Goal: Task Accomplishment & Management: Use online tool/utility

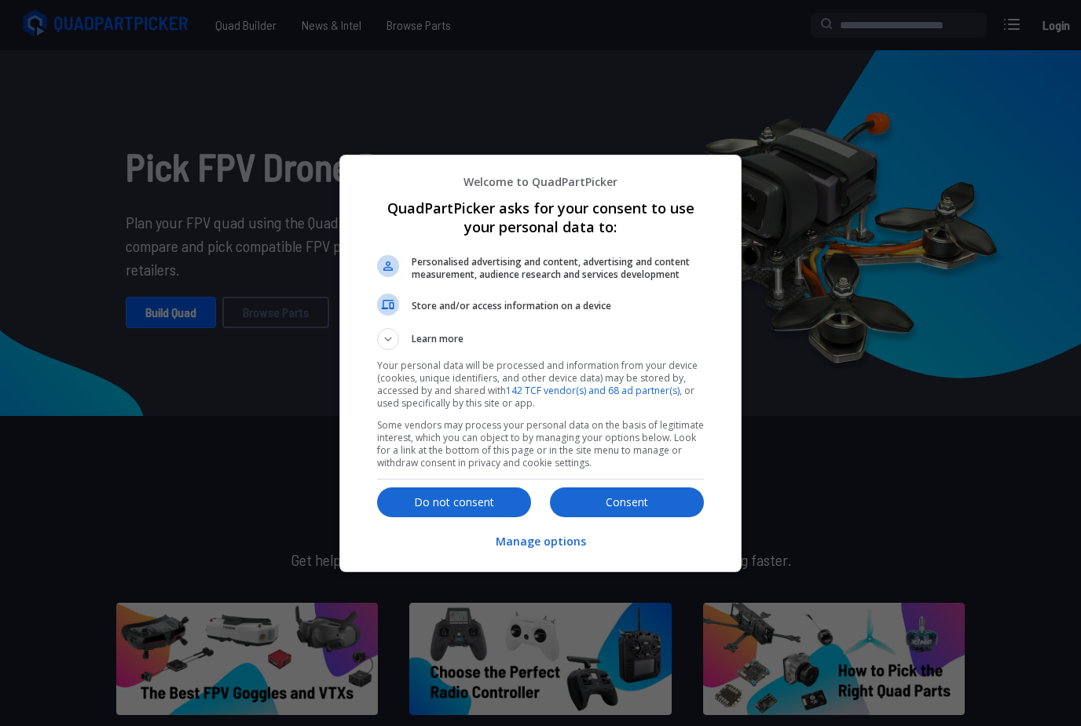
click at [668, 510] on p "Consent" at bounding box center [627, 503] width 154 height 16
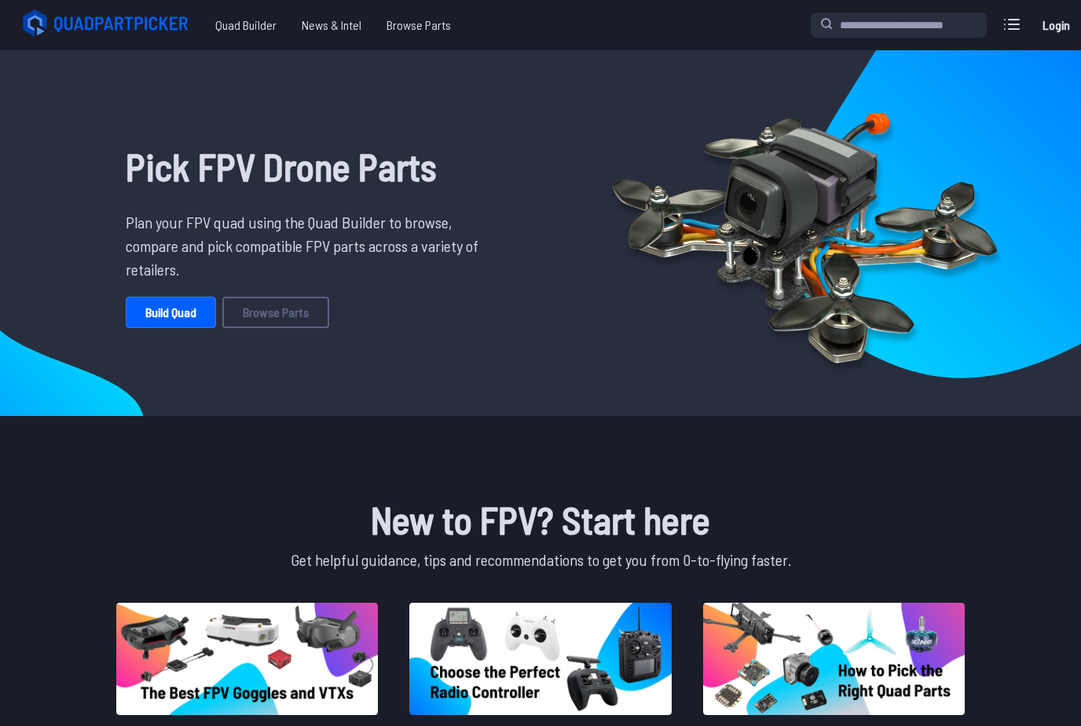
click at [180, 318] on link "Build Quad" at bounding box center [171, 312] width 90 height 31
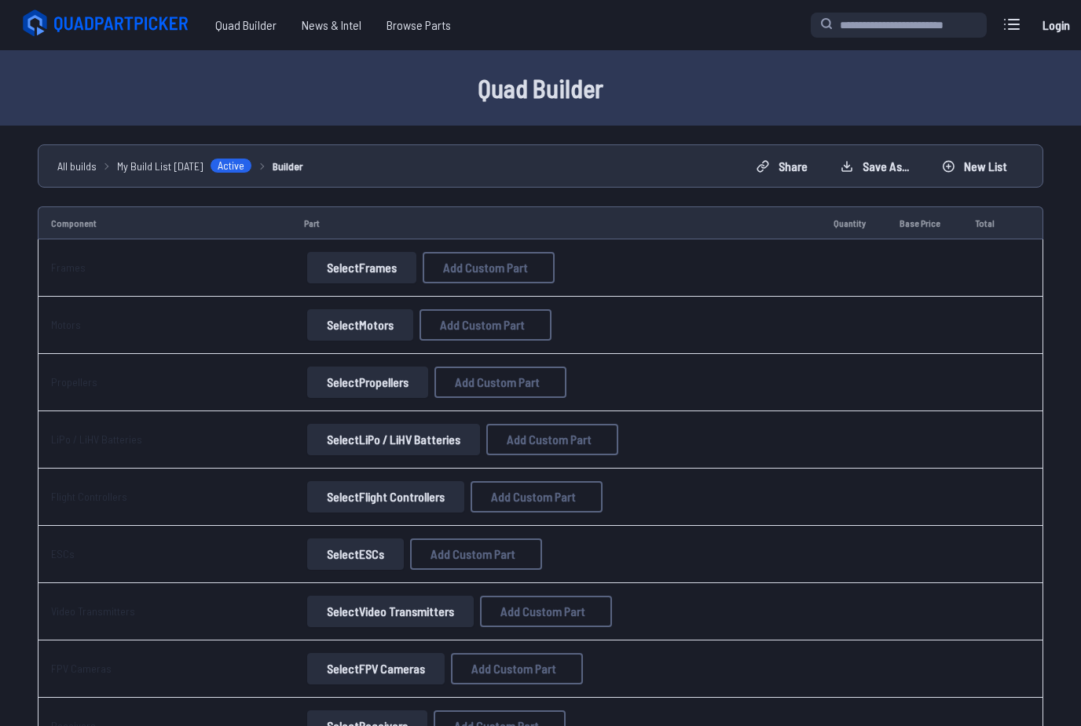
click at [357, 278] on button "Select Frames" at bounding box center [361, 267] width 109 height 31
click at [359, 268] on button "Select Frames" at bounding box center [361, 267] width 109 height 31
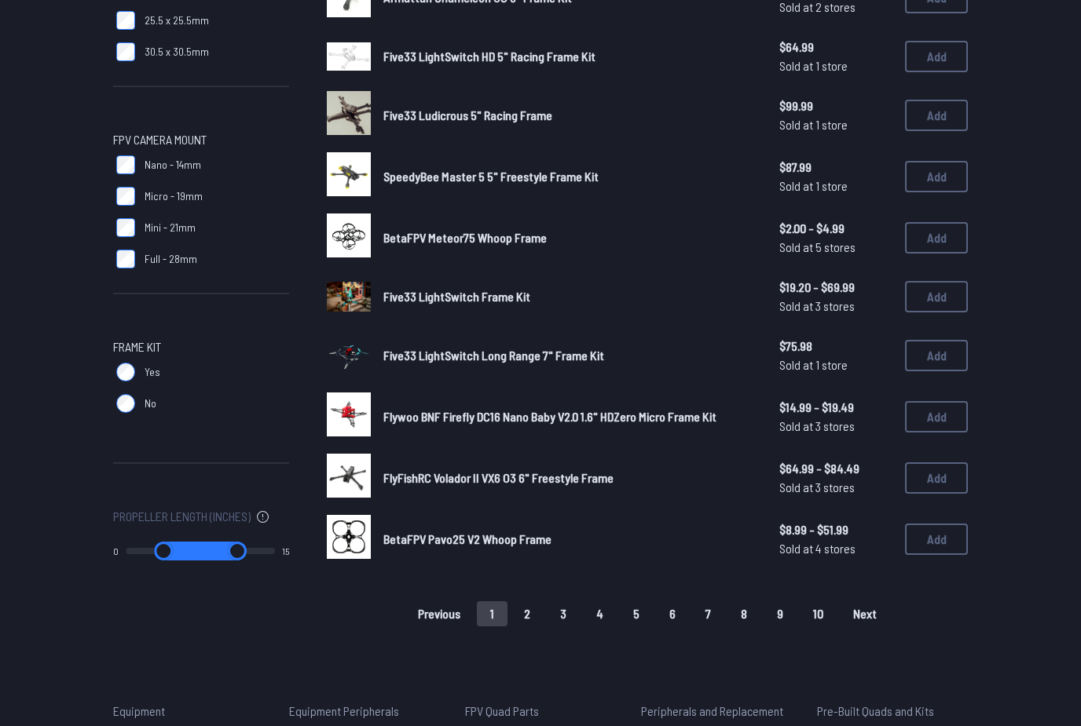
scroll to position [858, 0]
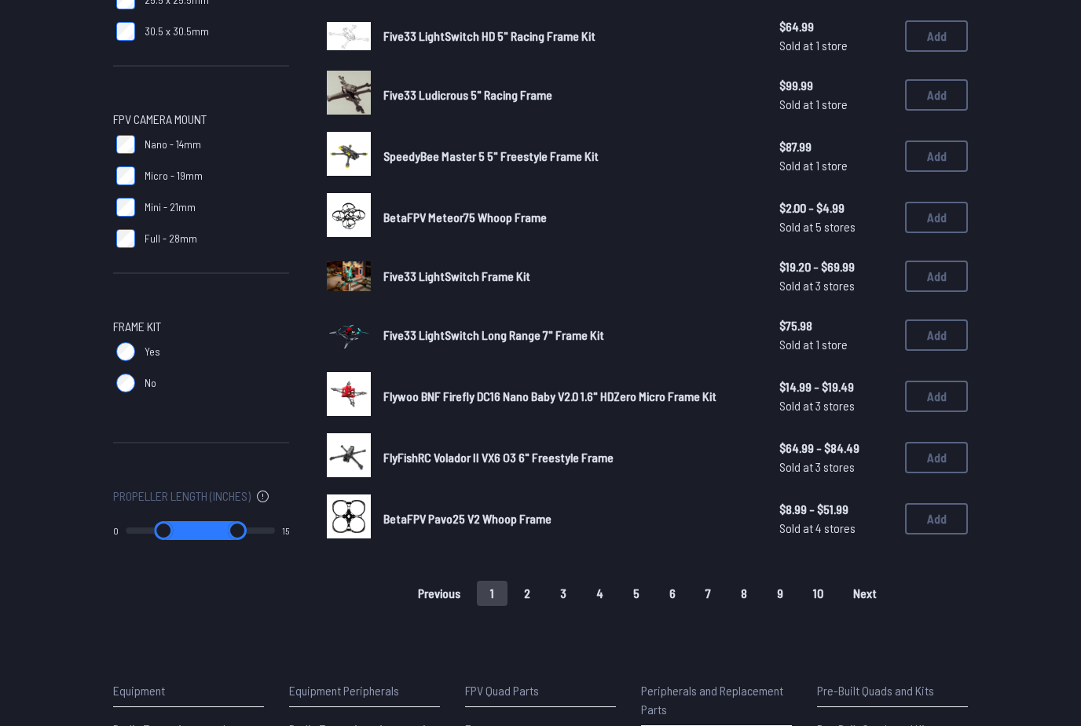
click at [535, 581] on button "2" at bounding box center [526, 593] width 33 height 25
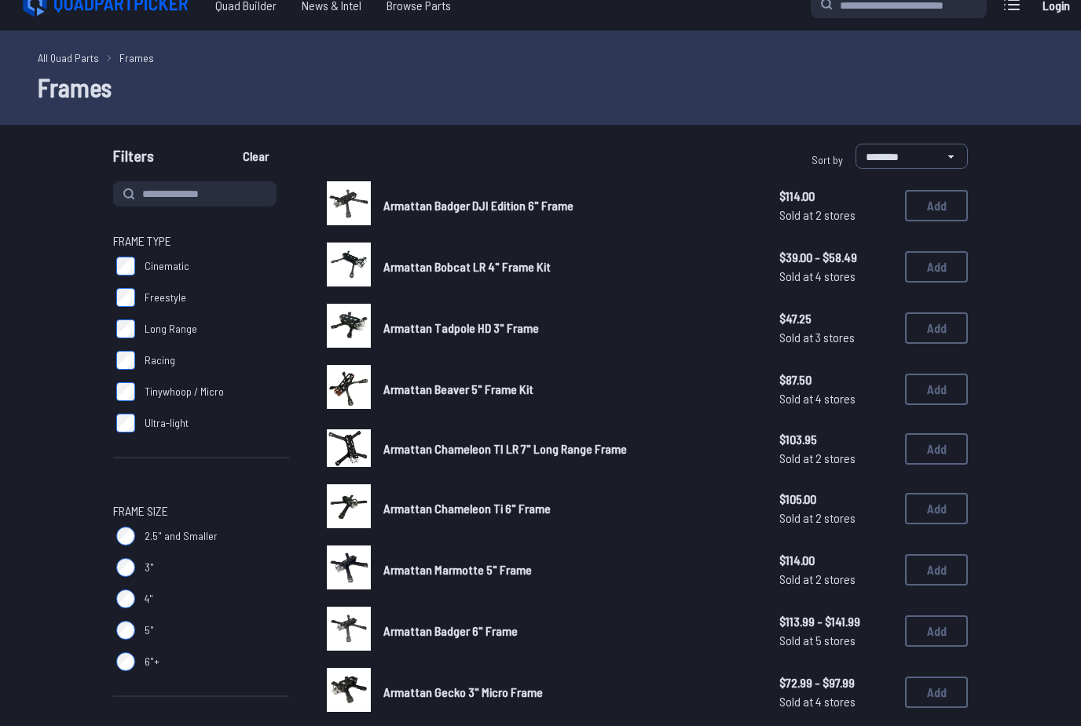
scroll to position [0, 0]
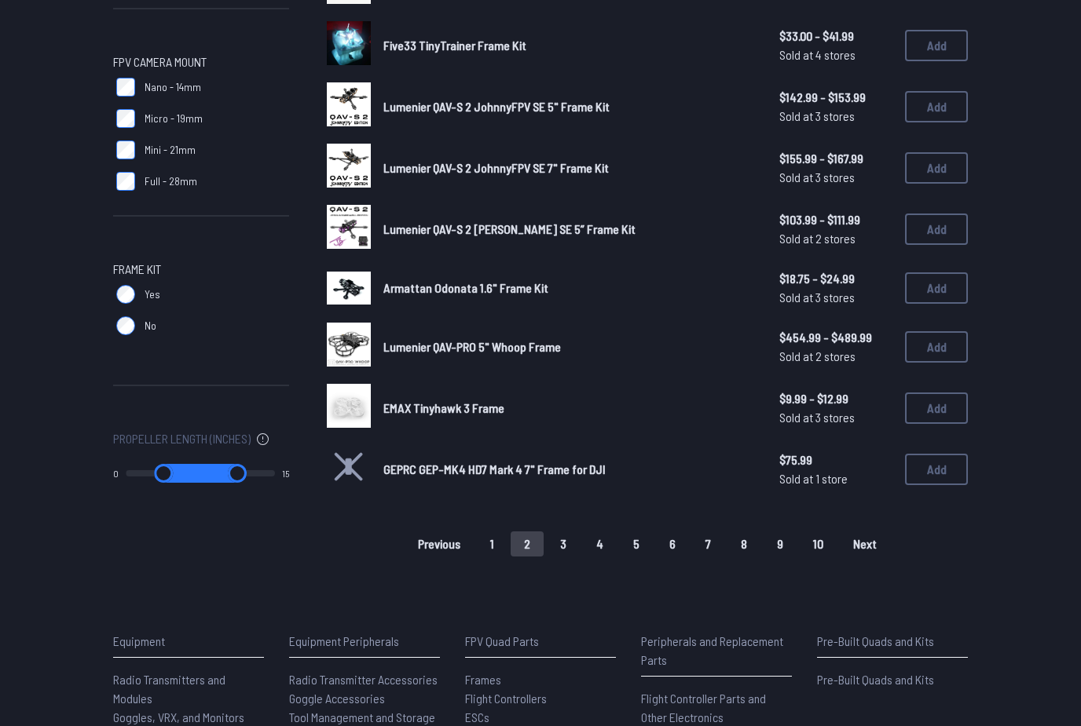
scroll to position [906, 0]
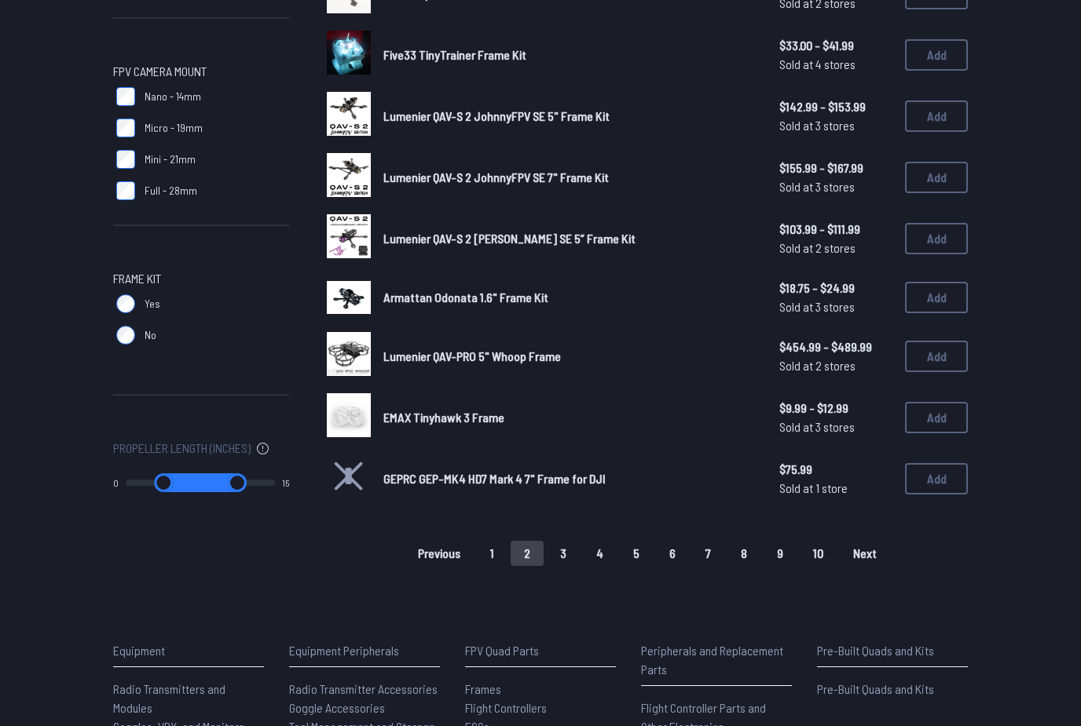
click at [569, 541] on button "3" at bounding box center [563, 553] width 33 height 25
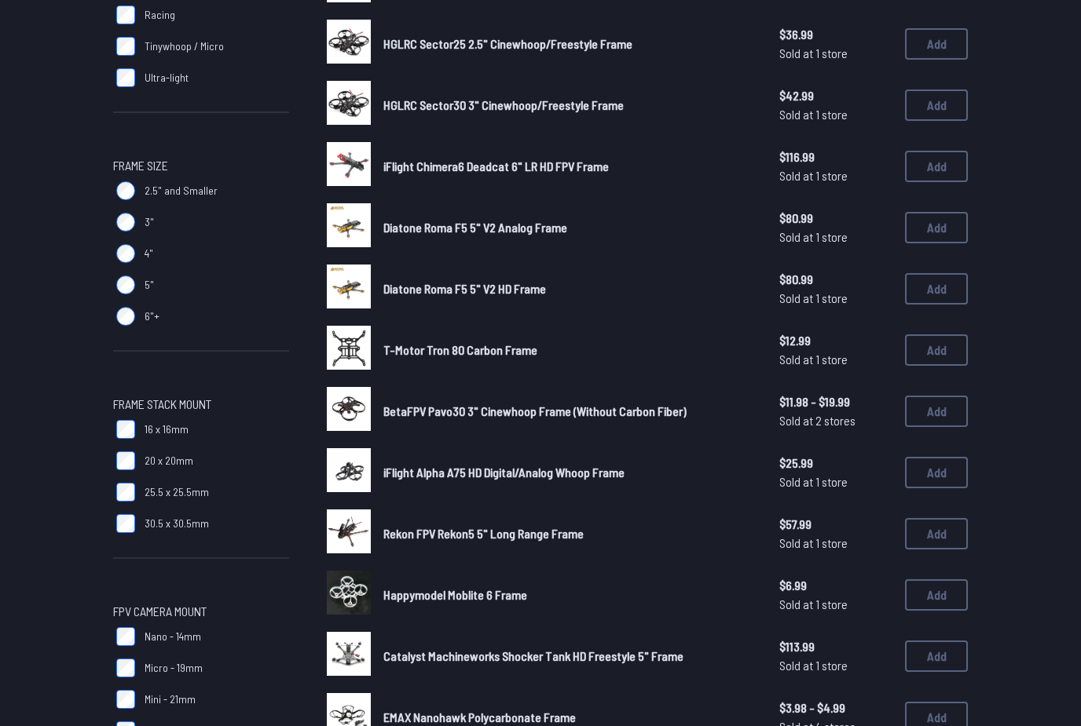
scroll to position [370, 0]
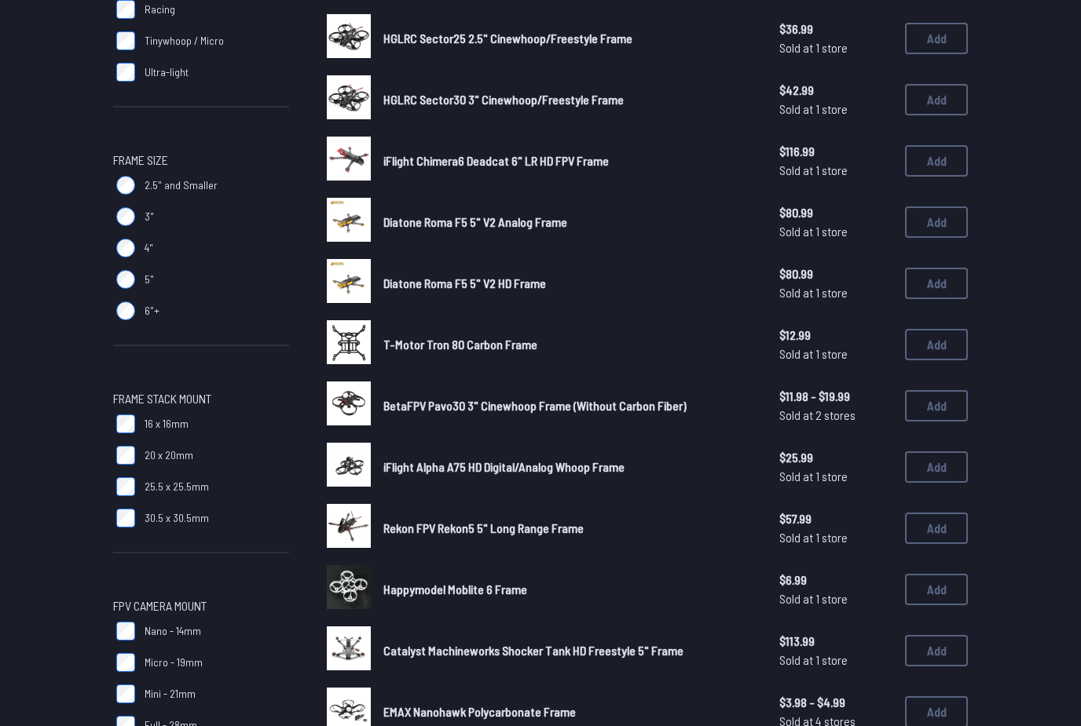
click at [570, 152] on link "iFlight Chimera6 Deadcat 6" LR HD FPV Frame" at bounding box center [568, 161] width 371 height 19
click at [571, 154] on span "iFlight Chimera6 Deadcat 6" LR HD FPV Frame" at bounding box center [495, 161] width 225 height 15
click at [474, 154] on span "iFlight Chimera6 Deadcat 6" LR HD FPV Frame" at bounding box center [495, 161] width 225 height 15
click at [349, 141] on img at bounding box center [349, 159] width 44 height 44
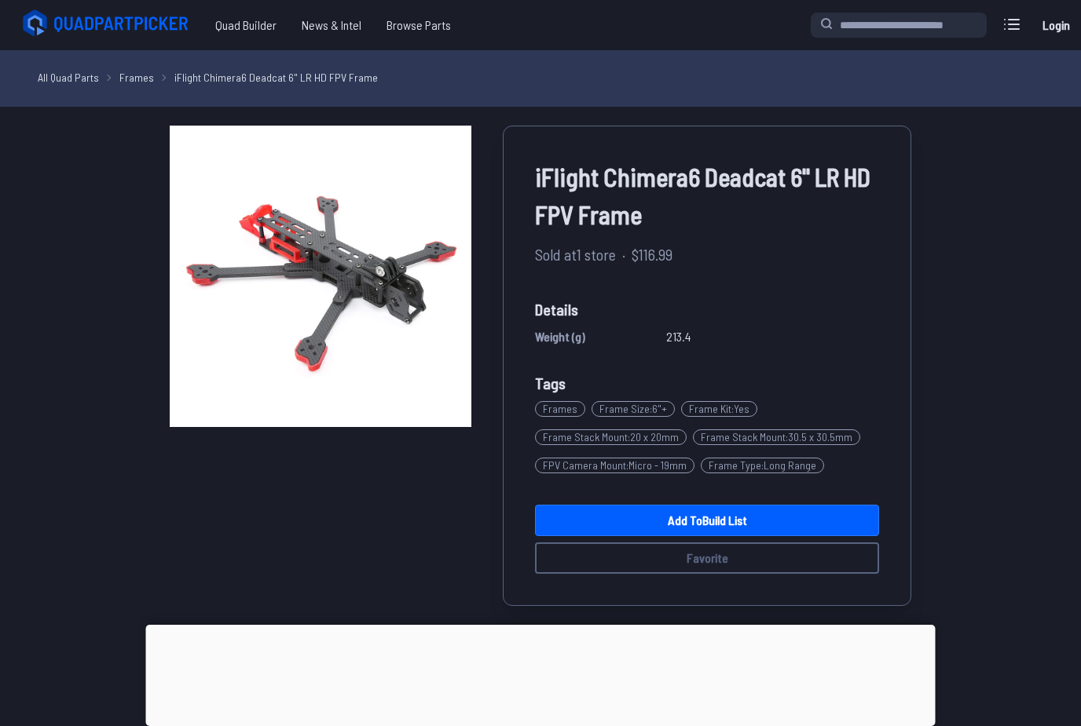
click at [727, 521] on link "Add to Build List" at bounding box center [707, 520] width 344 height 31
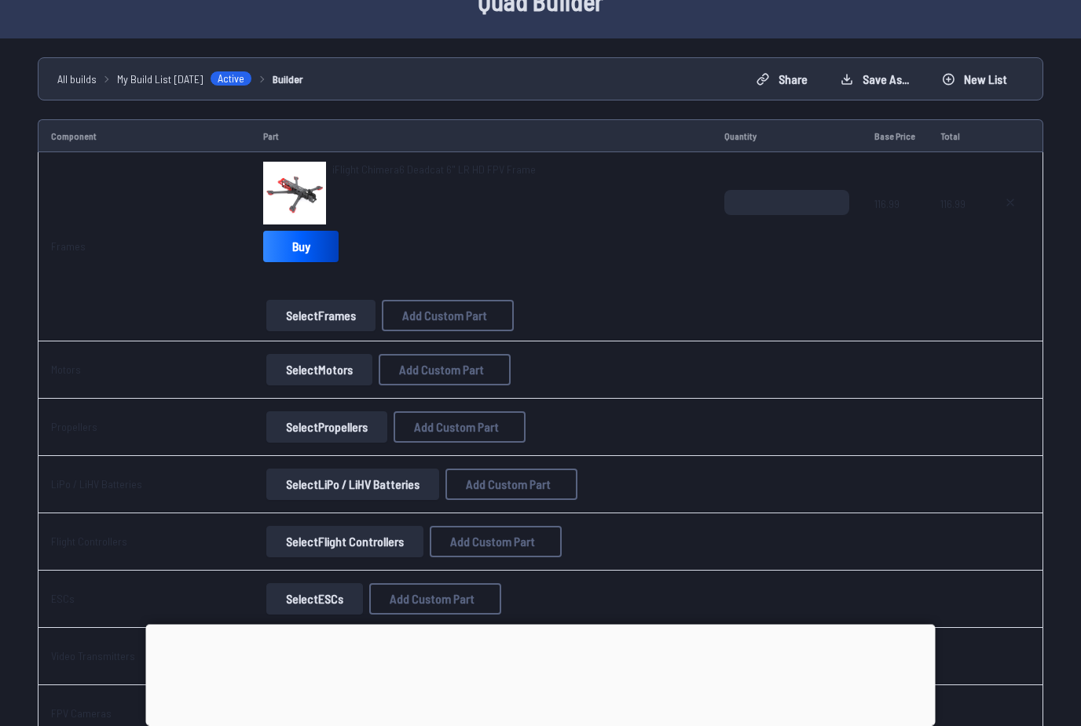
scroll to position [129, 0]
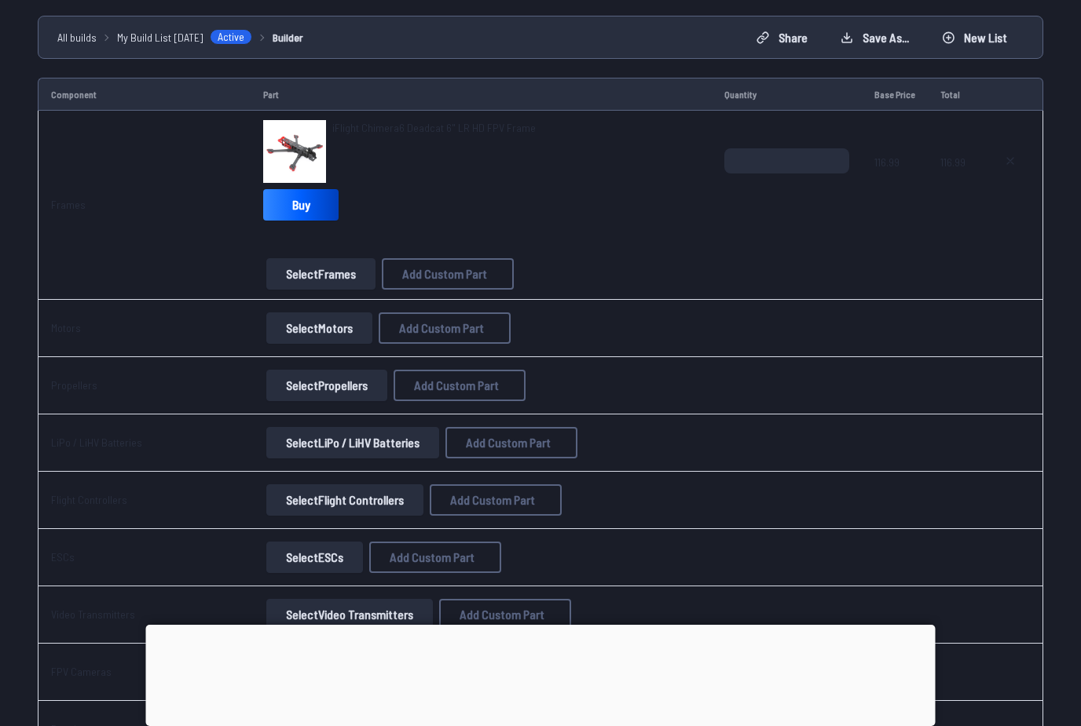
click at [313, 332] on button "Select Motors" at bounding box center [319, 328] width 106 height 31
click at [316, 328] on button "Select Motors" at bounding box center [319, 328] width 106 height 31
click at [331, 328] on button "Select Motors" at bounding box center [319, 328] width 106 height 31
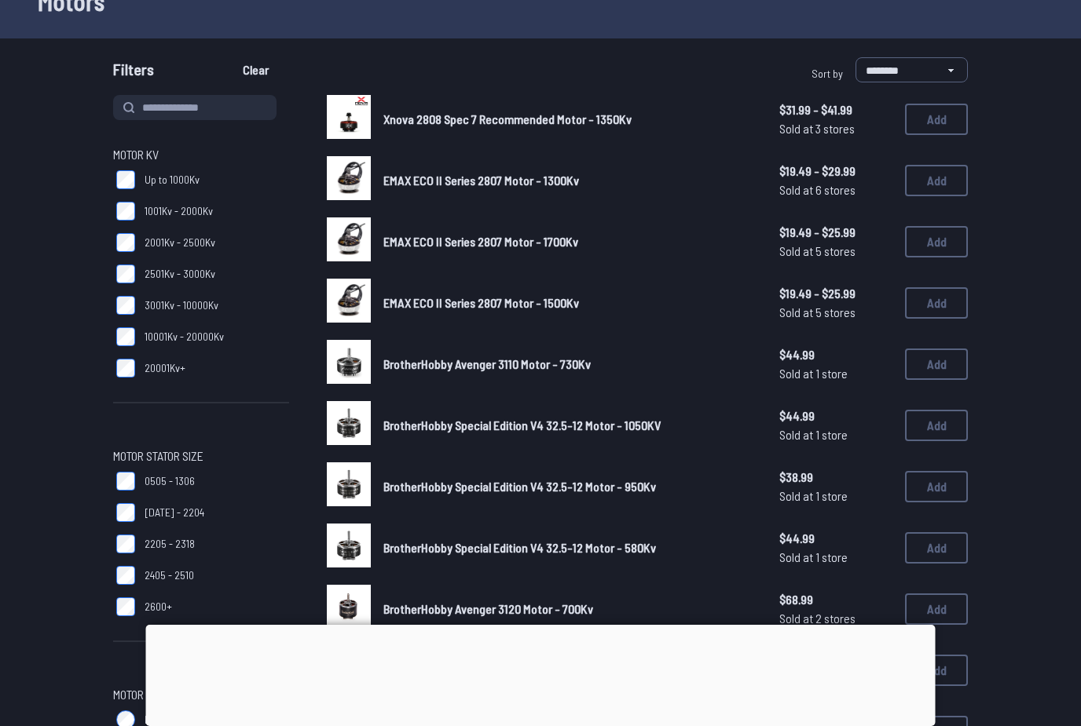
scroll to position [105, 0]
click at [349, 121] on img at bounding box center [349, 118] width 44 height 44
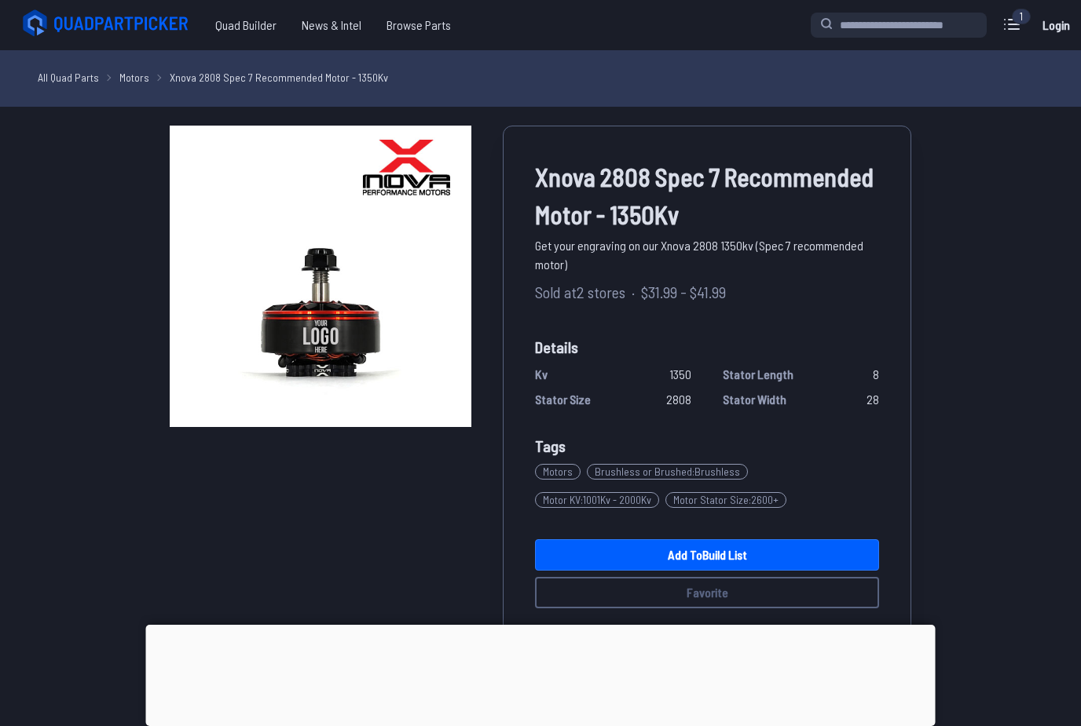
click at [723, 558] on link "Add to Build List" at bounding box center [707, 555] width 344 height 31
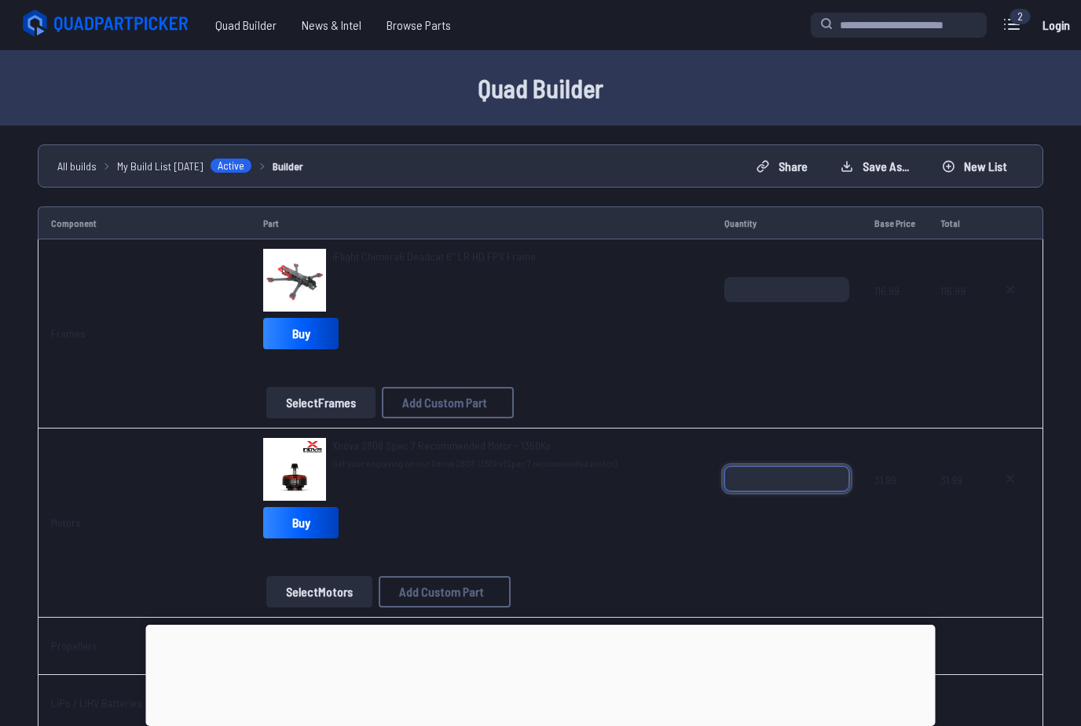
click at [806, 482] on input "*" at bounding box center [786, 479] width 125 height 25
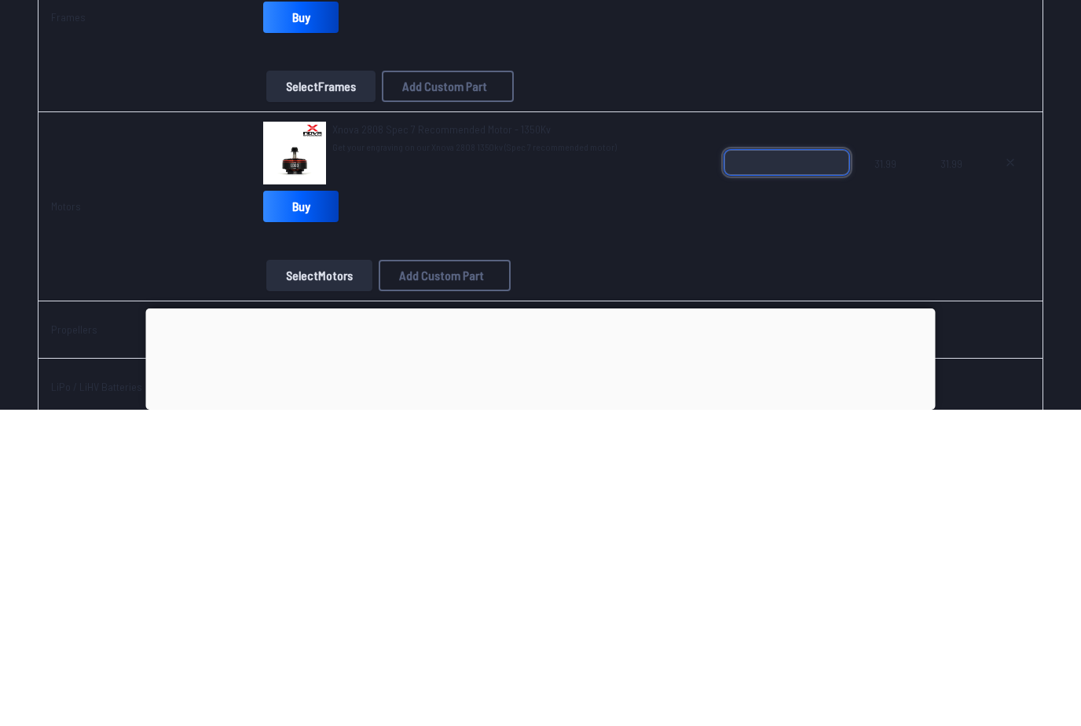
type input "*"
click at [727, 429] on td "*" at bounding box center [787, 523] width 150 height 189
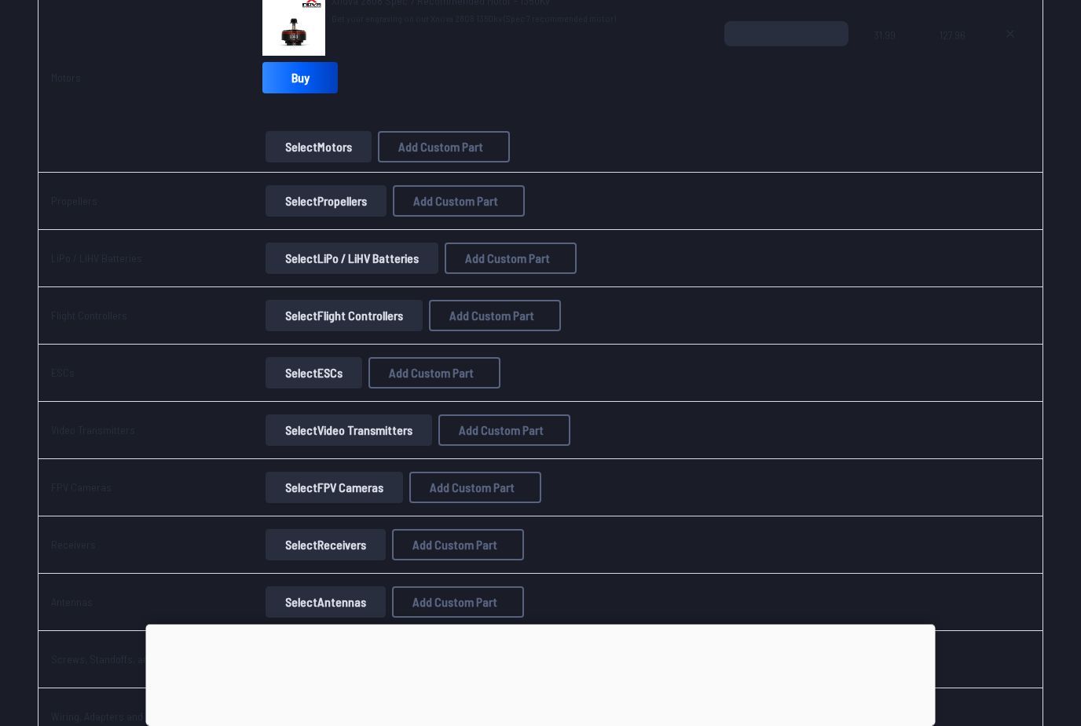
scroll to position [445, 0]
click at [337, 201] on button "Select Propellers" at bounding box center [325, 200] width 121 height 31
click at [320, 208] on button "Select Propellers" at bounding box center [325, 200] width 121 height 31
click at [318, 197] on button "Select Propellers" at bounding box center [325, 200] width 121 height 31
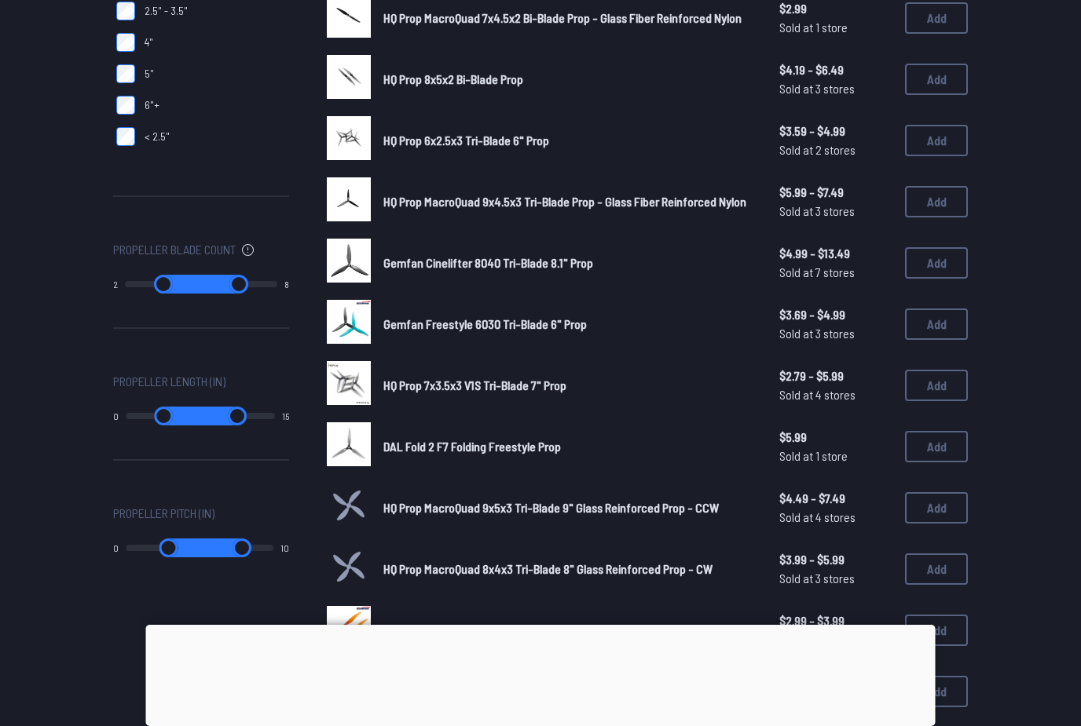
scroll to position [530, 0]
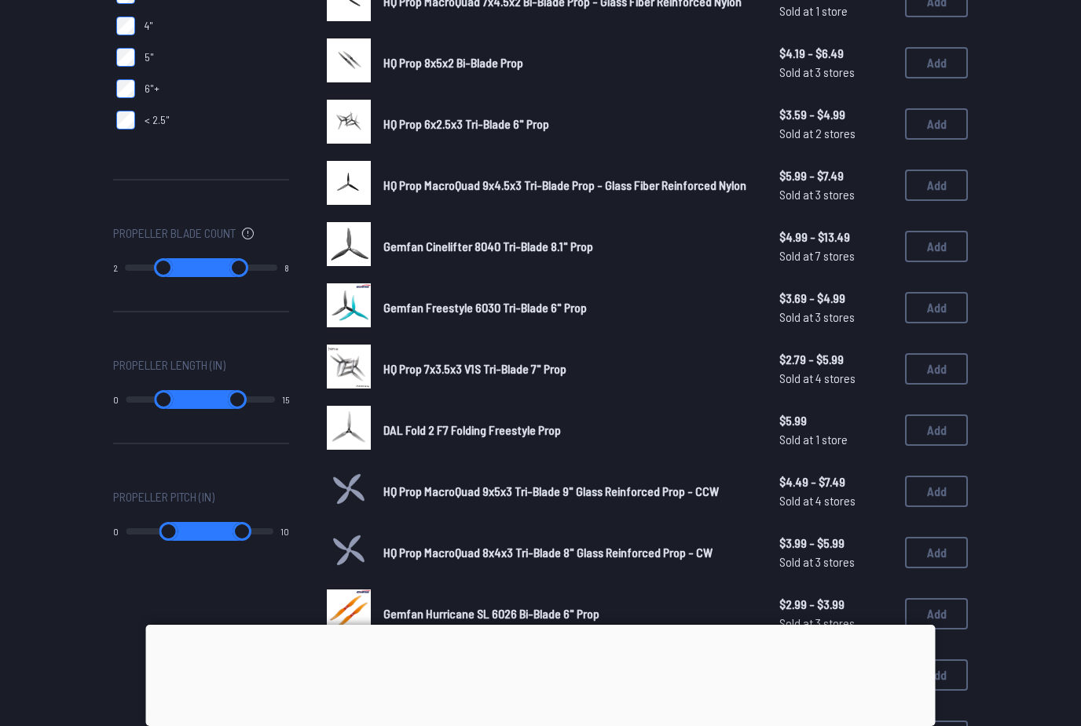
click at [354, 222] on img at bounding box center [349, 244] width 44 height 44
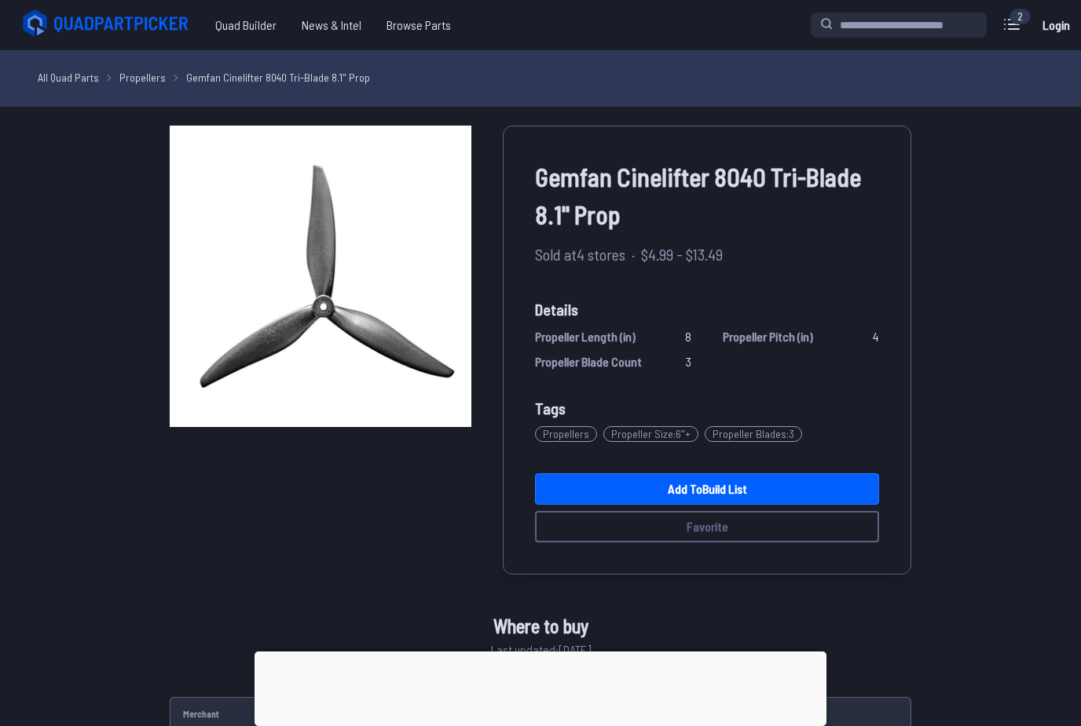
click at [728, 489] on link "Add to Build List" at bounding box center [707, 489] width 344 height 31
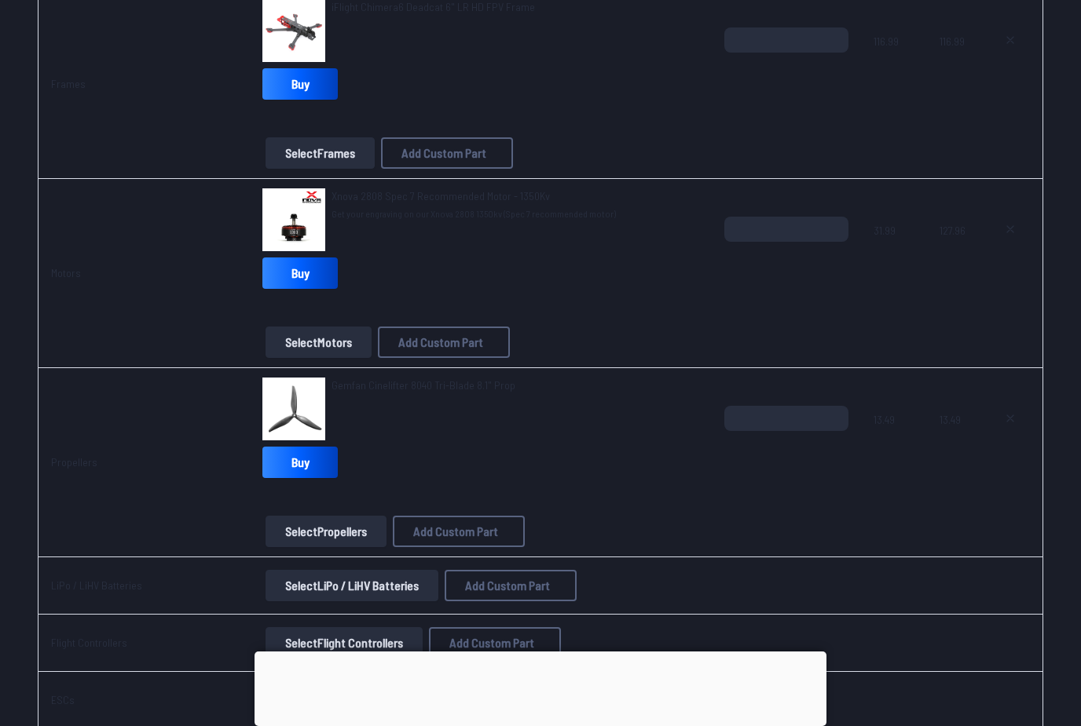
scroll to position [276, 0]
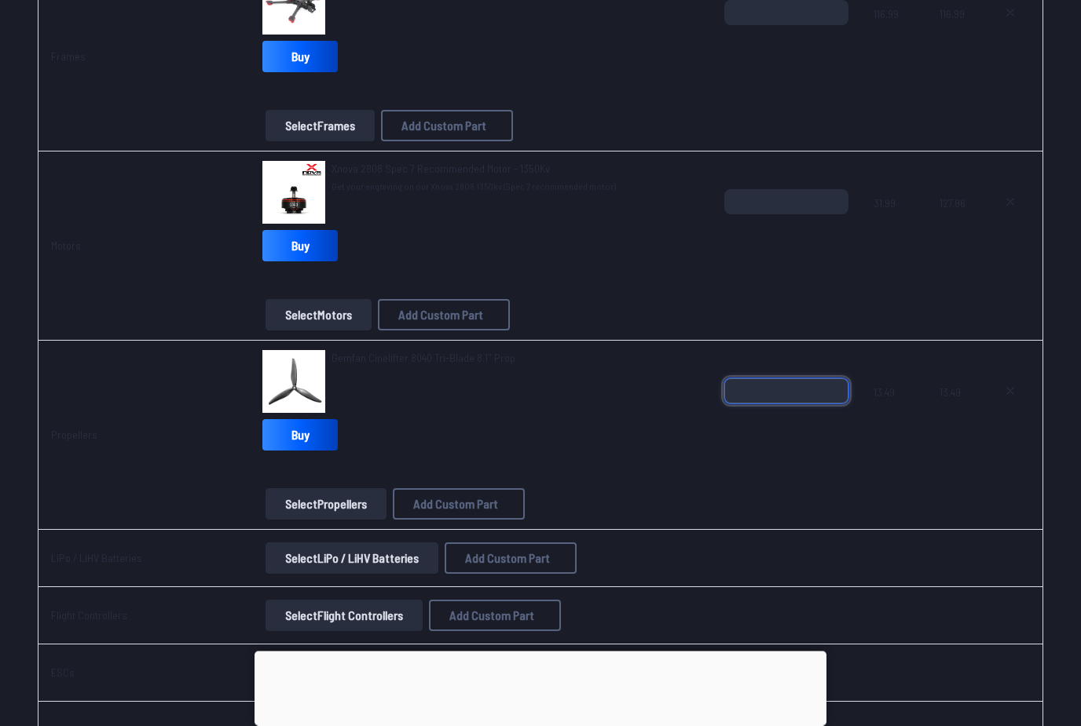
click at [794, 400] on input "*" at bounding box center [786, 391] width 124 height 25
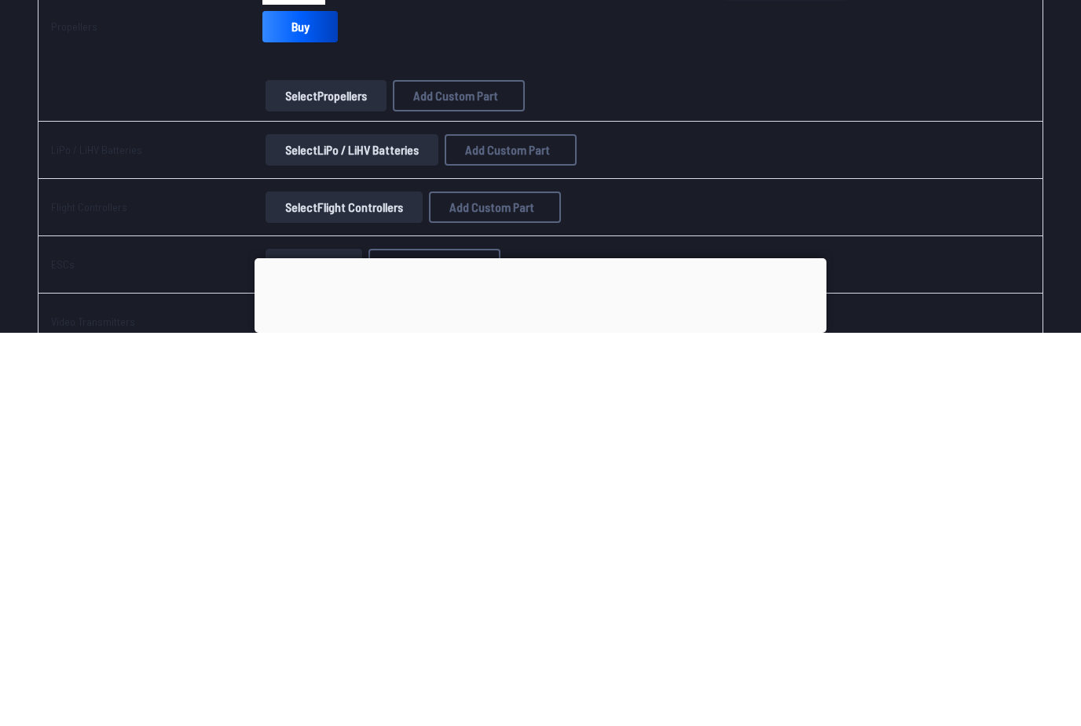
scroll to position [319, 0]
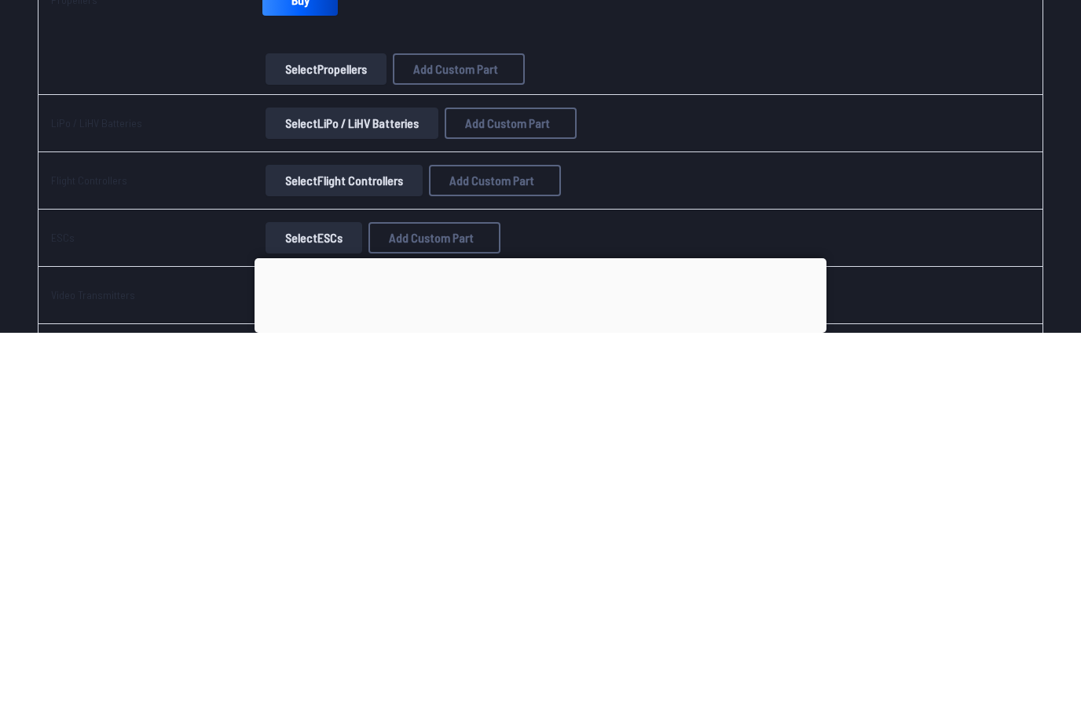
type input "*"
click at [694, 616] on div "Select ESCs Add Custom Part Add Custom Part Part name* Brand / Manufacturer Pri…" at bounding box center [480, 631] width 436 height 31
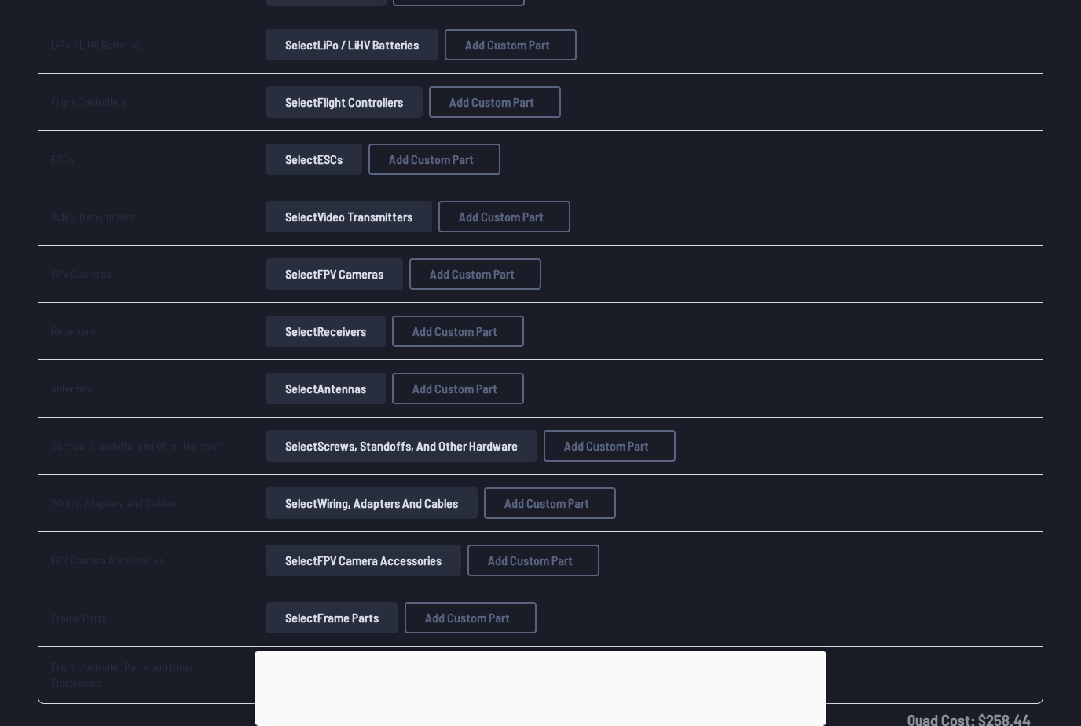
scroll to position [791, 0]
click at [374, 108] on button "Select Flight Controllers" at bounding box center [343, 101] width 157 height 31
click at [353, 104] on button "Select Flight Controllers" at bounding box center [343, 101] width 157 height 31
click at [370, 97] on button "Select Flight Controllers" at bounding box center [343, 101] width 157 height 31
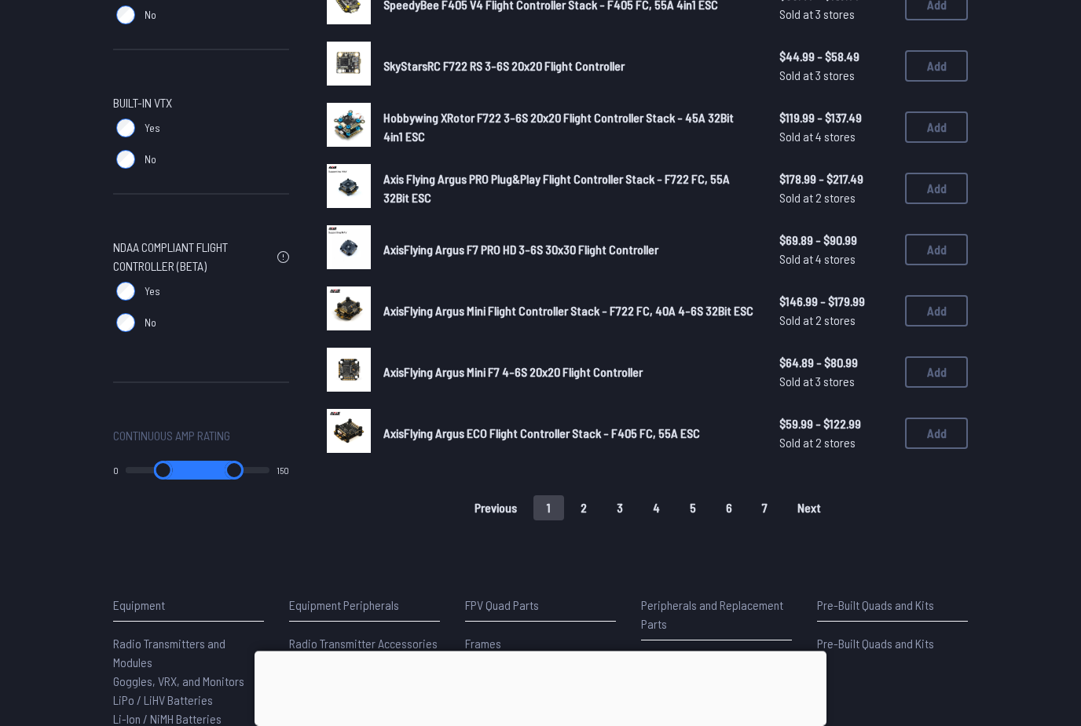
scroll to position [953, 0]
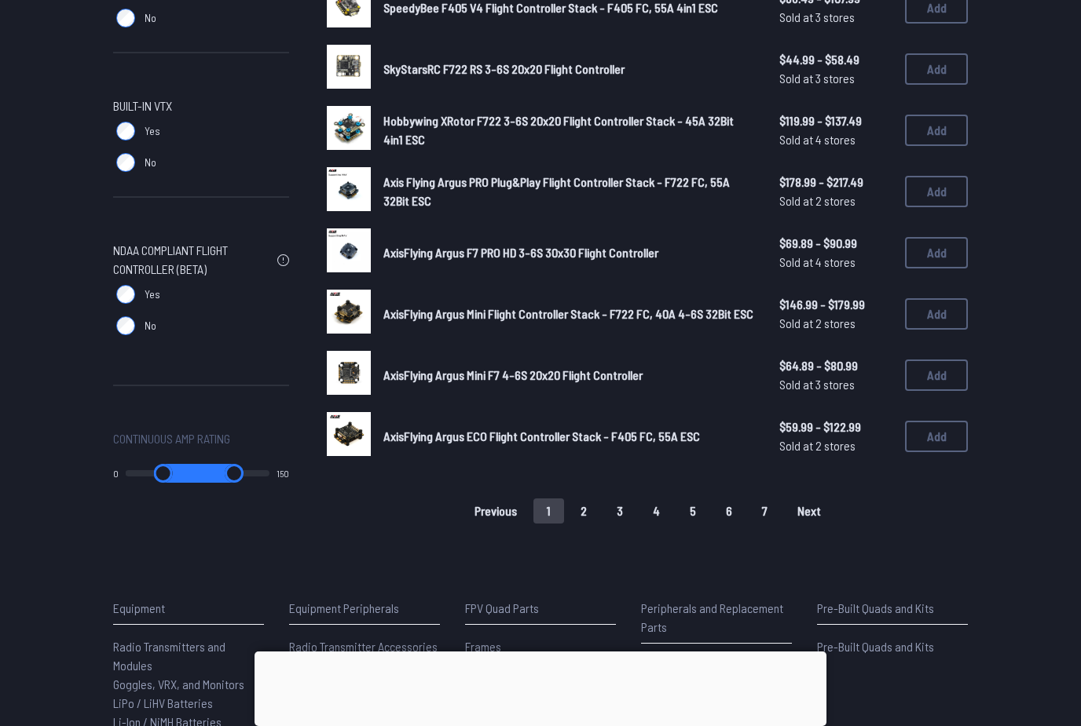
click at [586, 499] on button "2" at bounding box center [583, 511] width 33 height 25
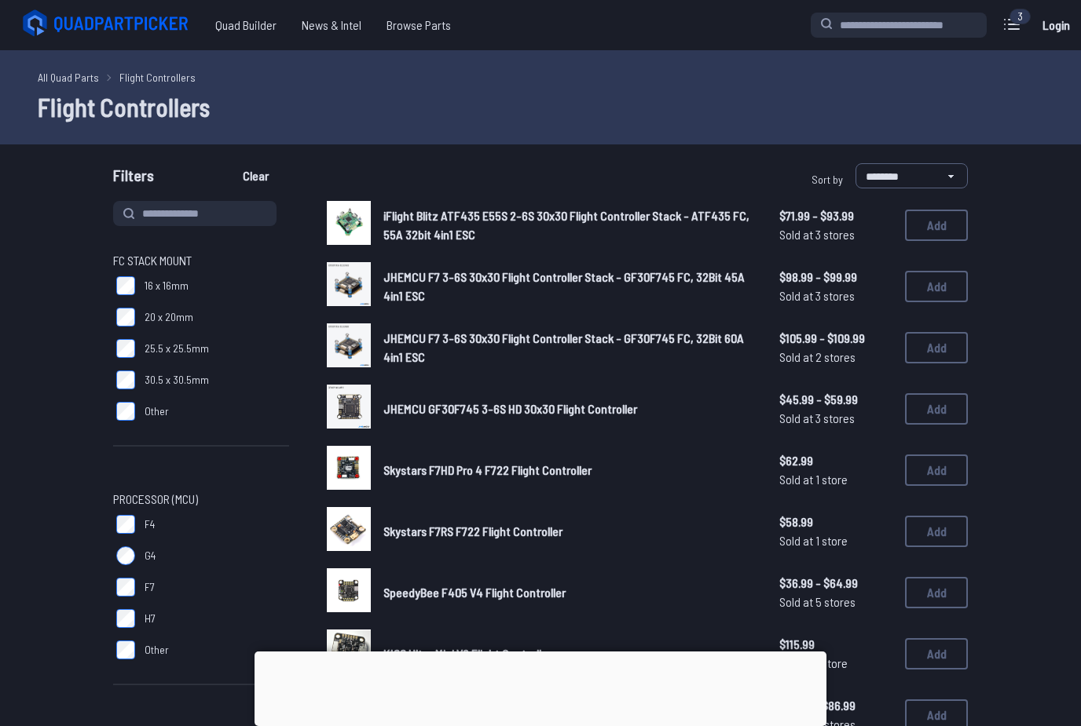
click at [345, 338] on img at bounding box center [349, 346] width 44 height 44
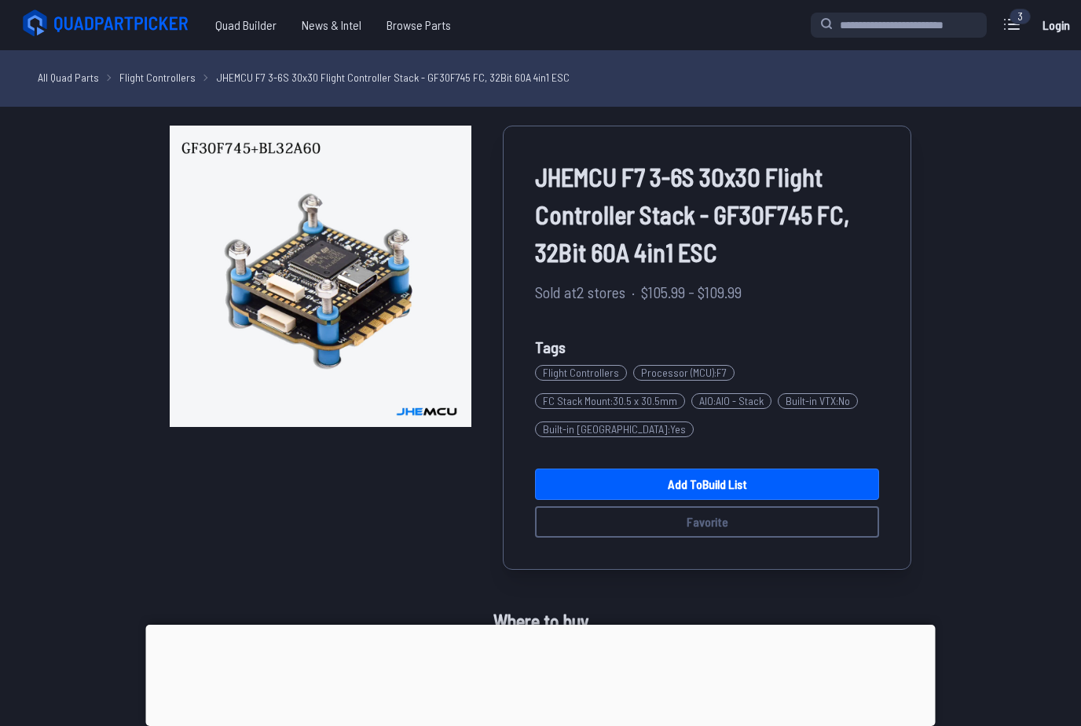
click at [685, 500] on link "Add to Build List" at bounding box center [707, 484] width 344 height 31
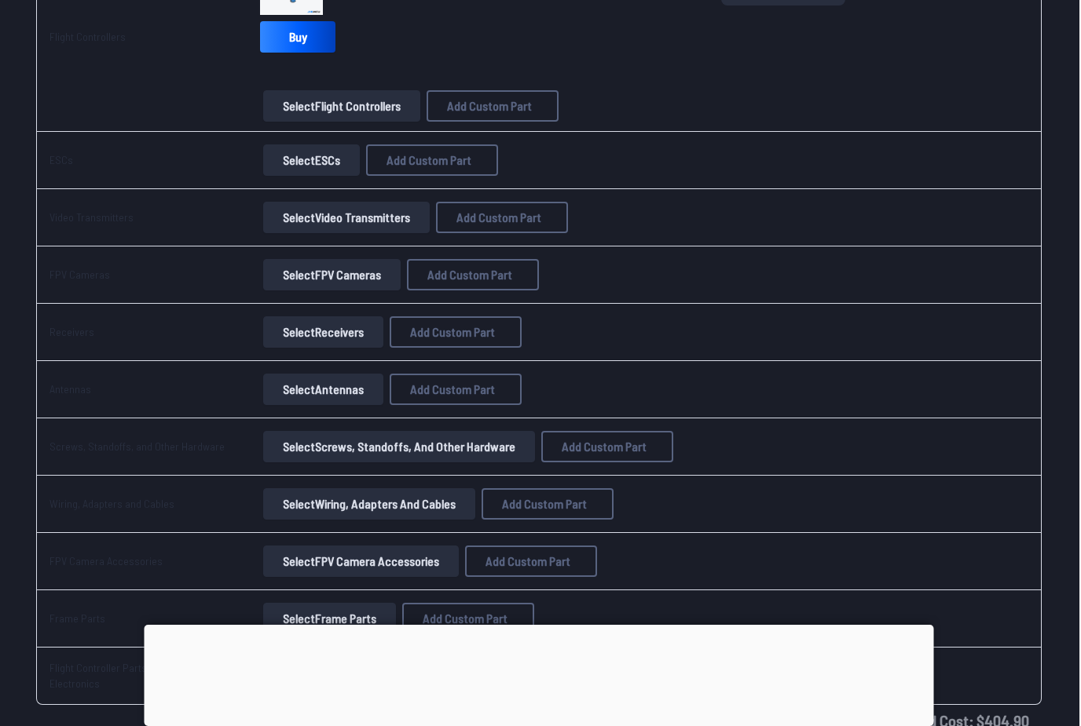
scroll to position [960, 0]
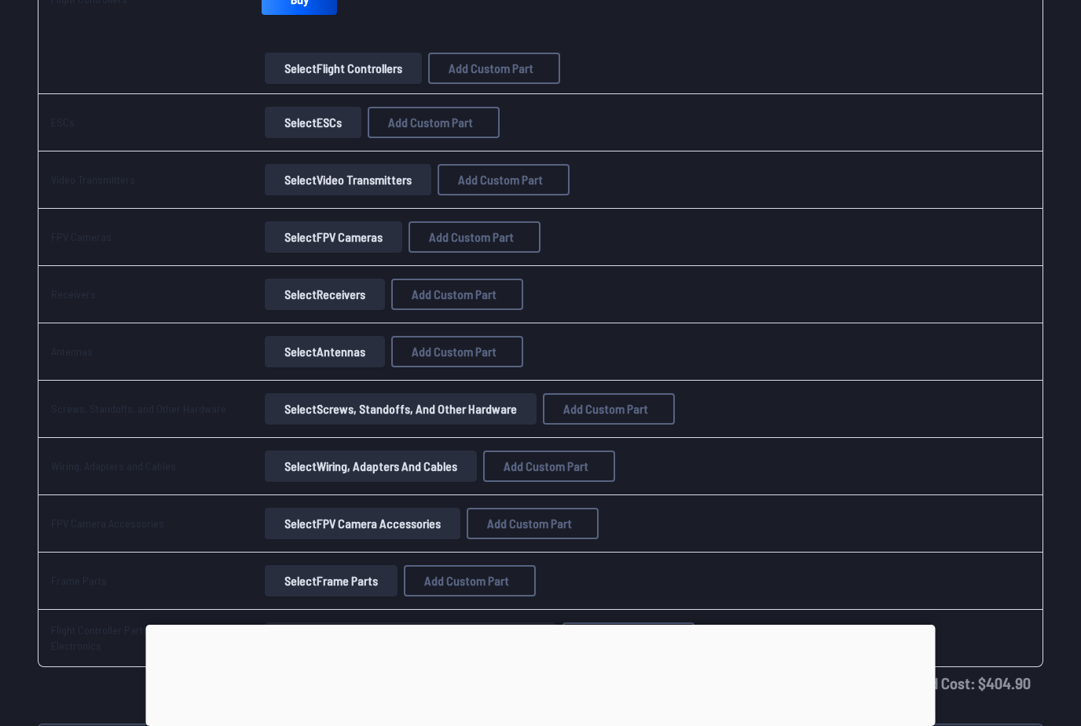
click at [315, 295] on button "Select Receivers" at bounding box center [325, 294] width 120 height 31
click at [329, 303] on button "Select Receivers" at bounding box center [325, 294] width 120 height 31
click at [317, 291] on button "Select Receivers" at bounding box center [325, 294] width 120 height 31
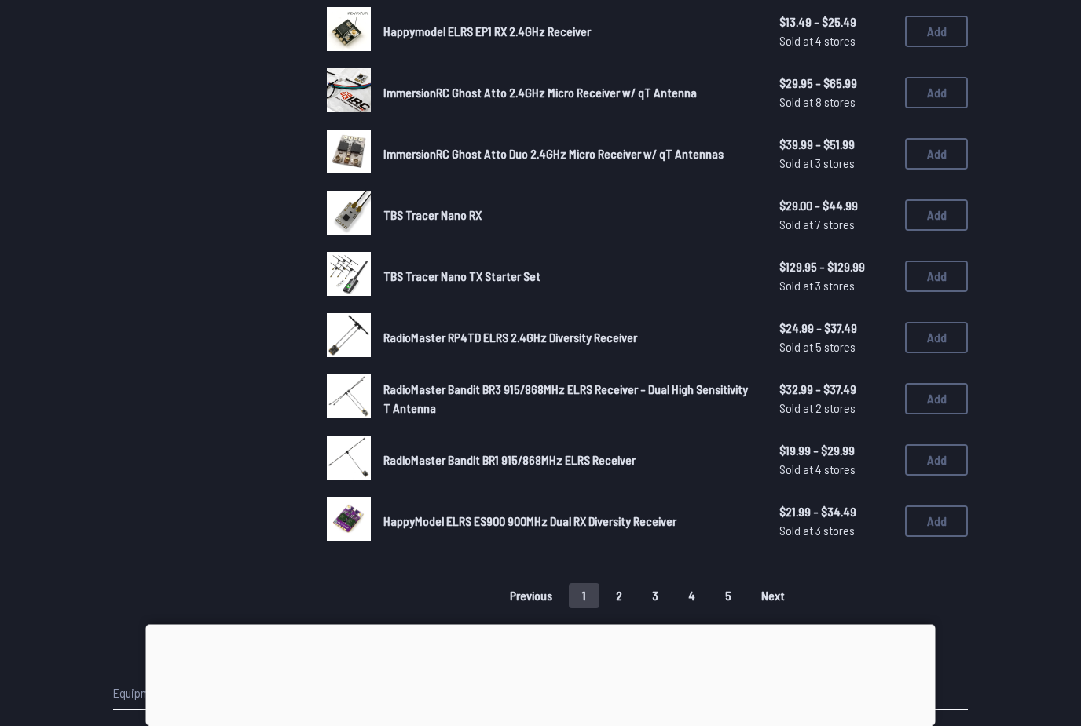
scroll to position [865, 0]
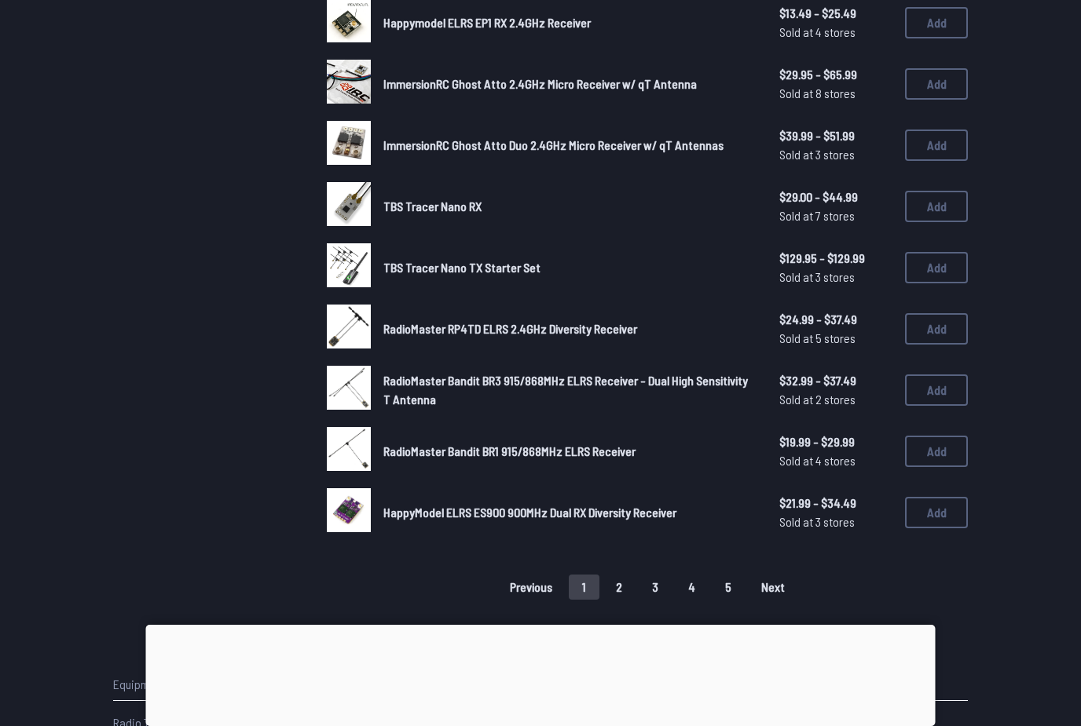
click at [609, 575] on button "2" at bounding box center [618, 587] width 33 height 25
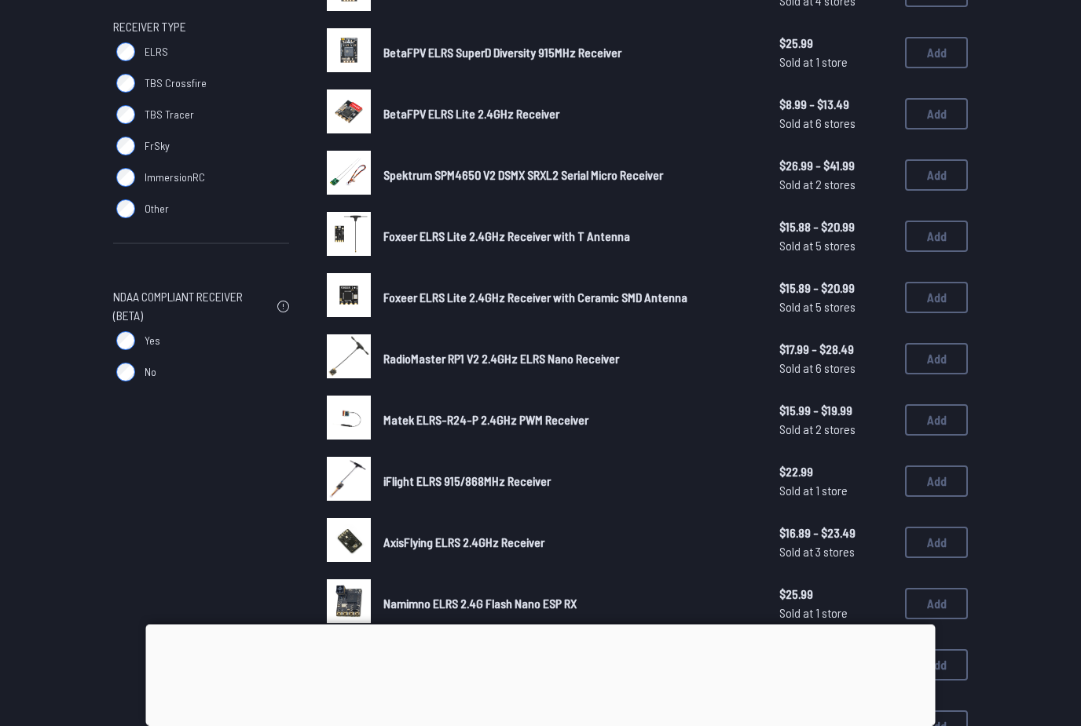
scroll to position [243, 0]
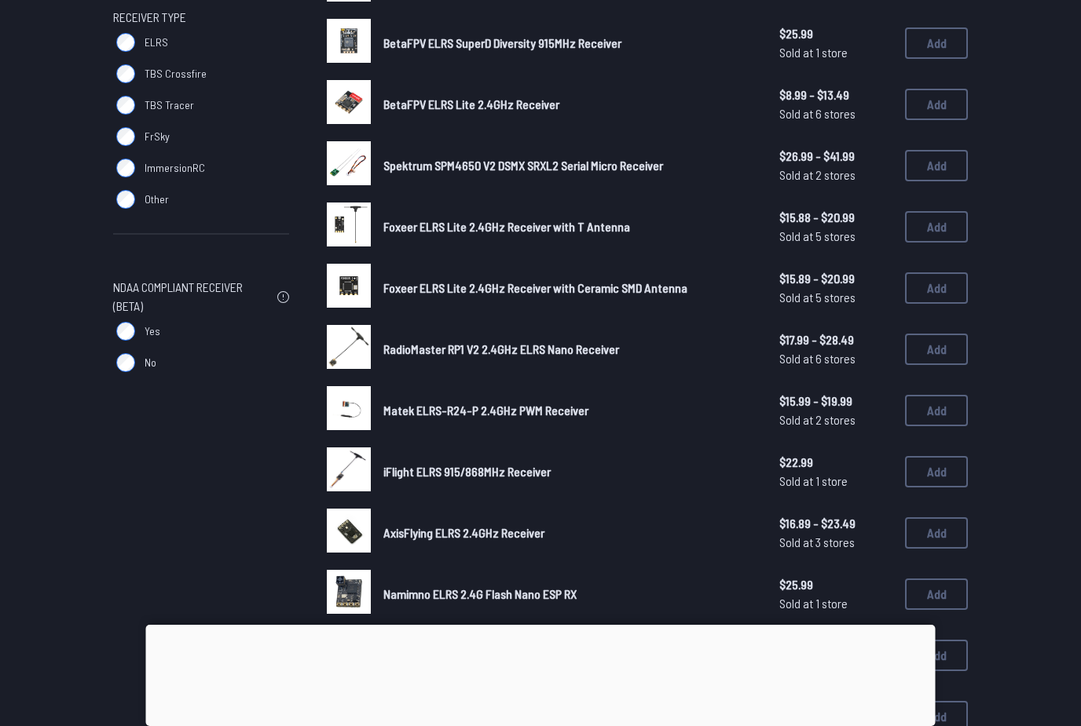
click at [636, 585] on link "Namimno ELRS 2.4G Flash Nano ESP RX" at bounding box center [568, 594] width 371 height 19
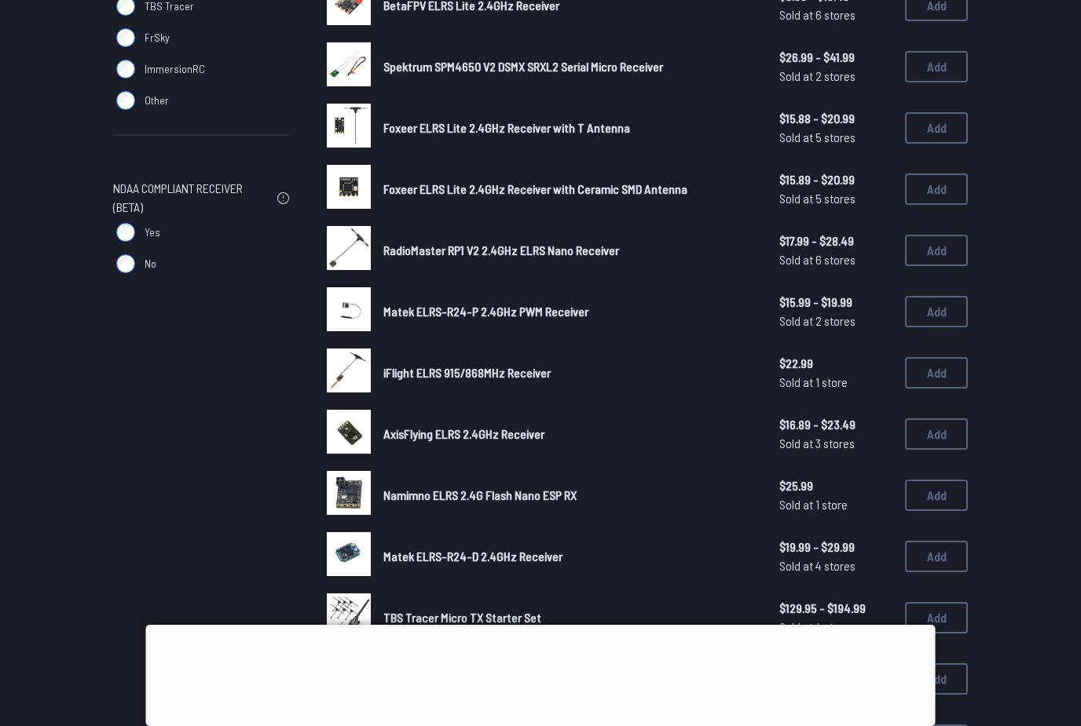
scroll to position [342, 0]
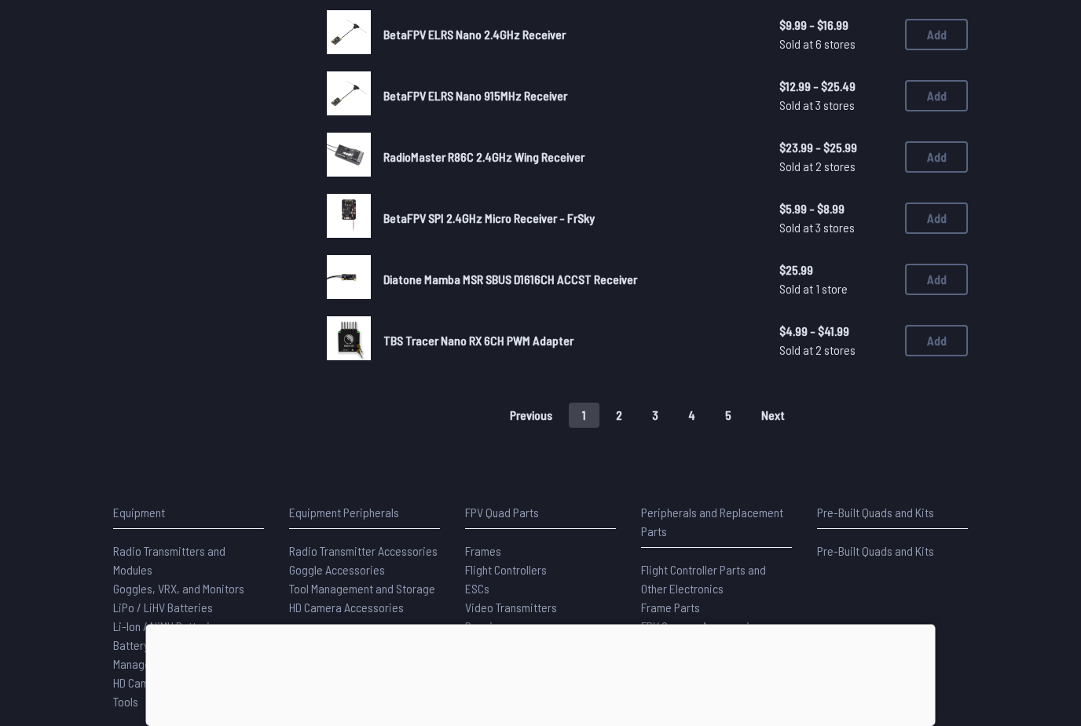
scroll to position [1048, 0]
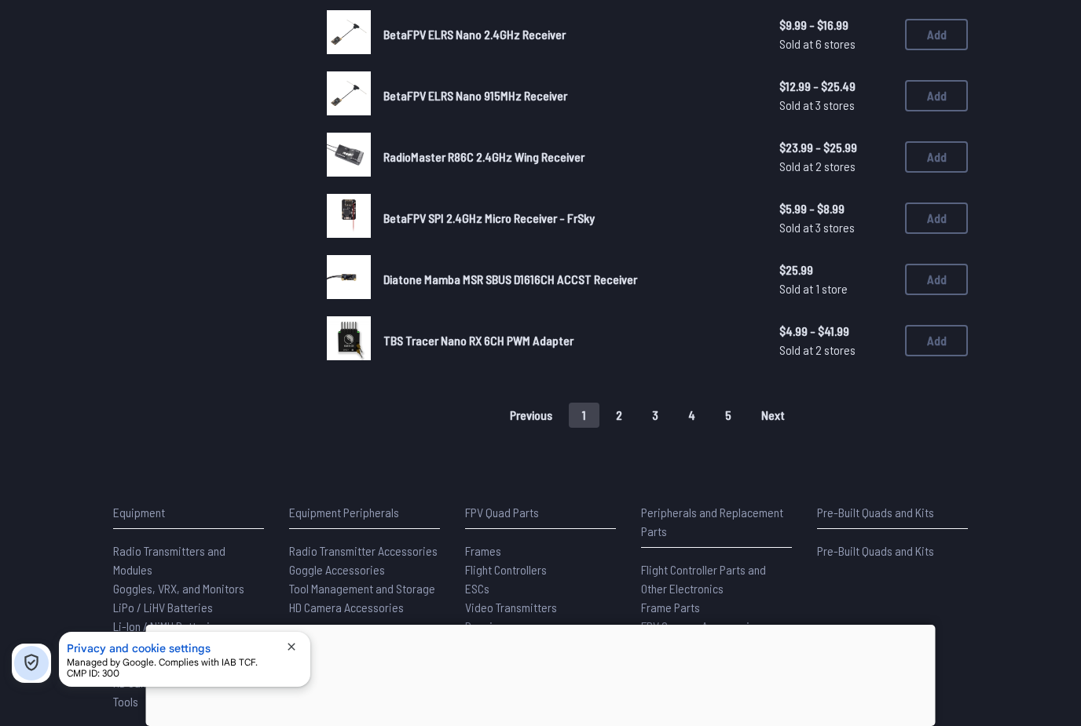
click at [609, 419] on button "2" at bounding box center [618, 415] width 33 height 25
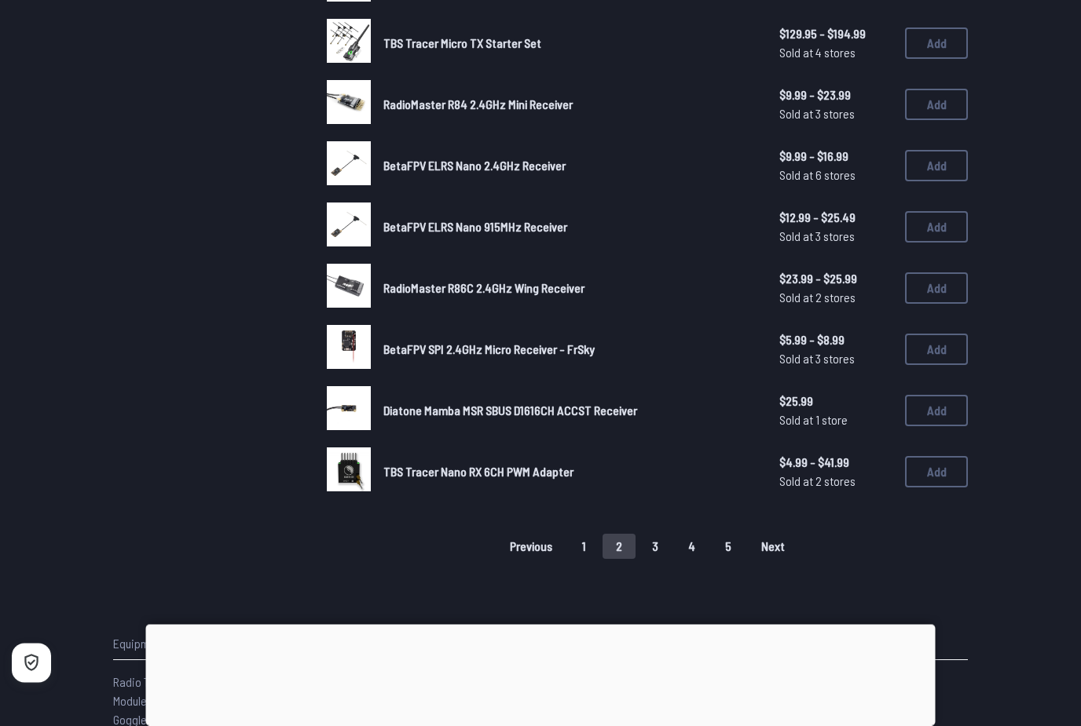
scroll to position [917, 0]
click at [695, 551] on button "4" at bounding box center [692, 546] width 34 height 25
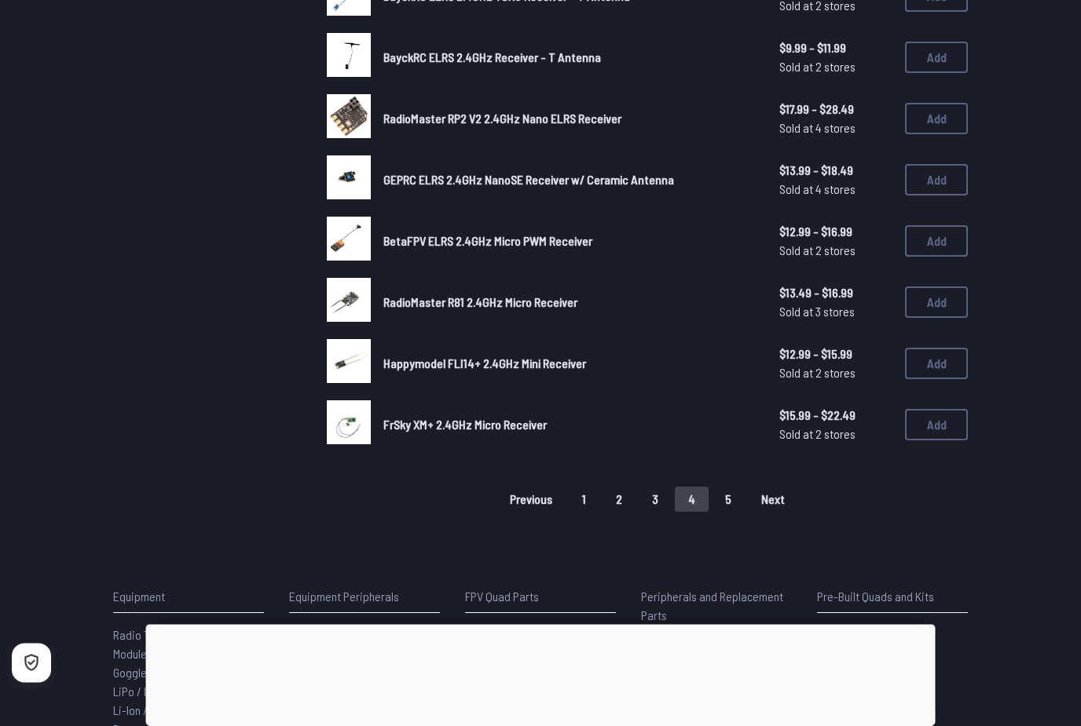
scroll to position [994, 0]
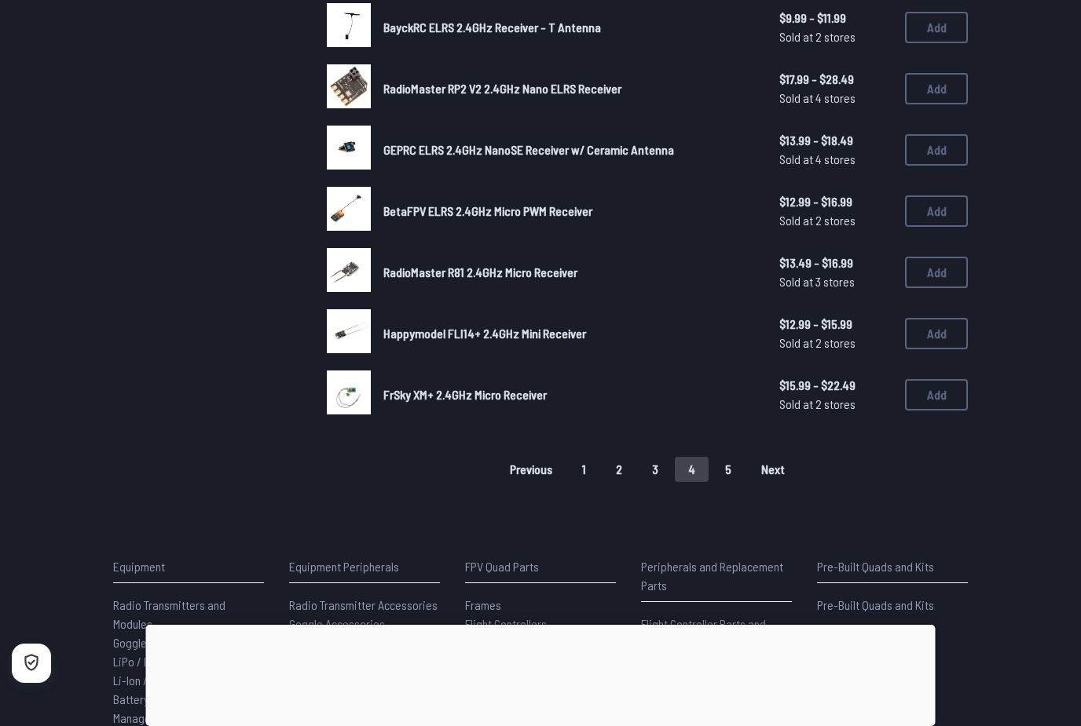
click at [664, 558] on p "Peripherals and Replacement Parts" at bounding box center [716, 577] width 151 height 38
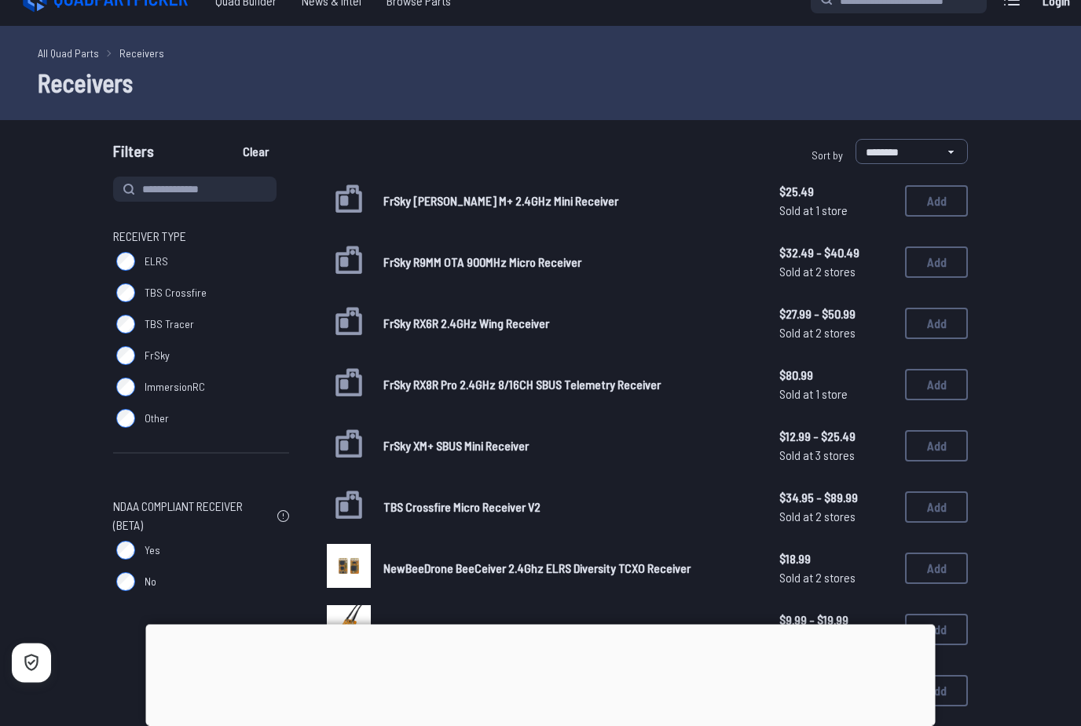
scroll to position [0, 0]
